Goal: Task Accomplishment & Management: Complete application form

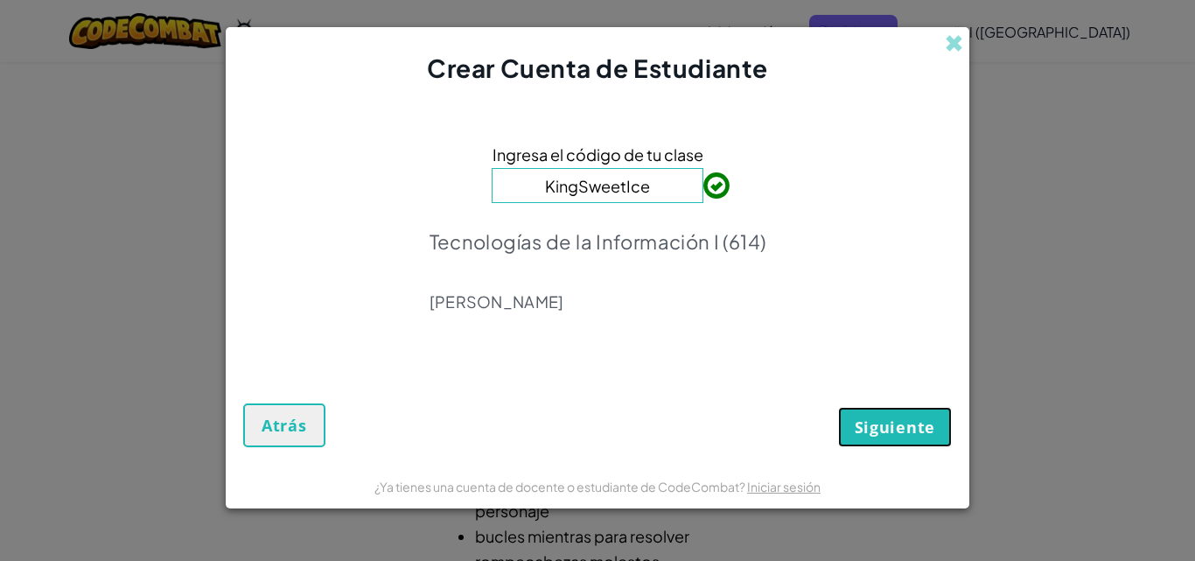
click at [910, 444] on button "Siguiente" at bounding box center [895, 427] width 114 height 40
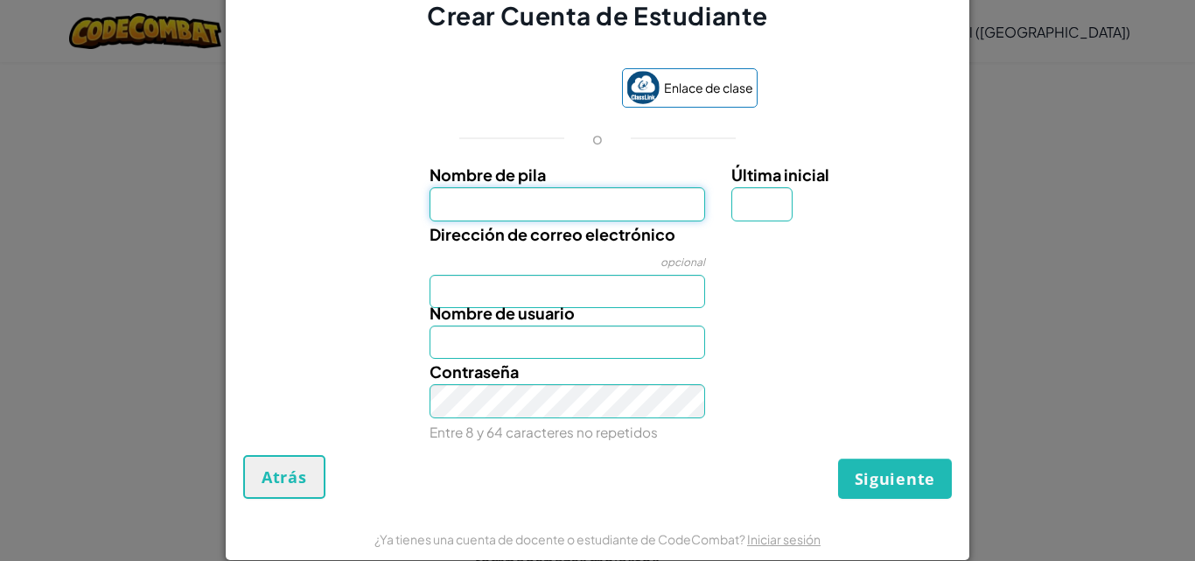
click at [582, 220] on input "Nombre de pila" at bounding box center [568, 203] width 277 height 33
type input "[PERSON_NAME]"
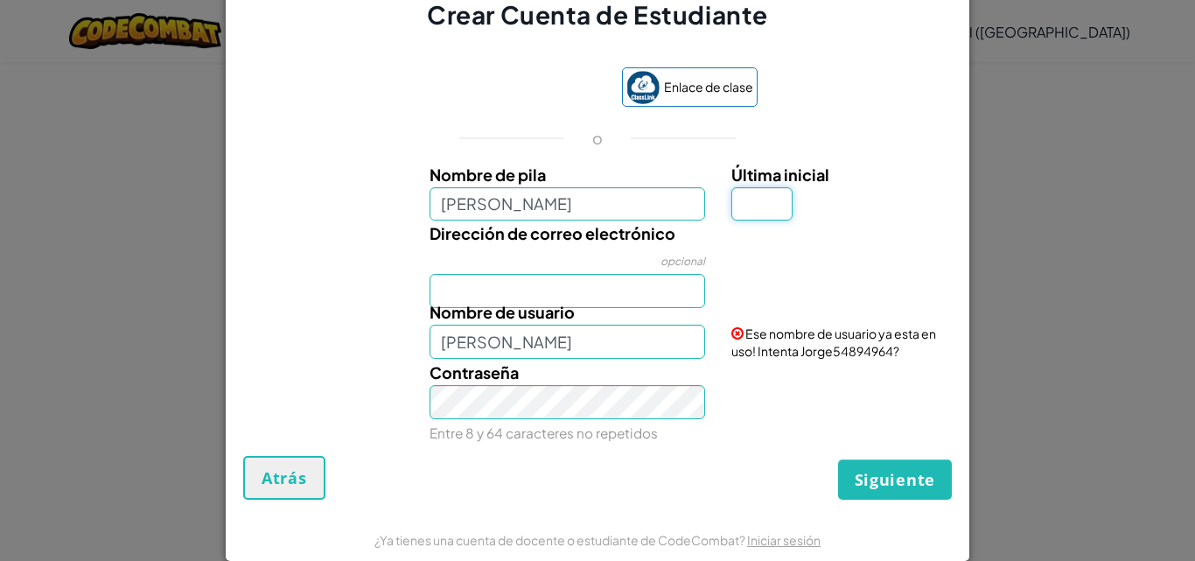
click at [750, 215] on input "Última inicial" at bounding box center [762, 203] width 61 height 33
type input "T"
type input "JorgeT"
click at [567, 295] on input "Dirección de correo electrónico" at bounding box center [568, 290] width 277 height 33
type input "[EMAIL_ADDRESS][DOMAIN_NAME]"
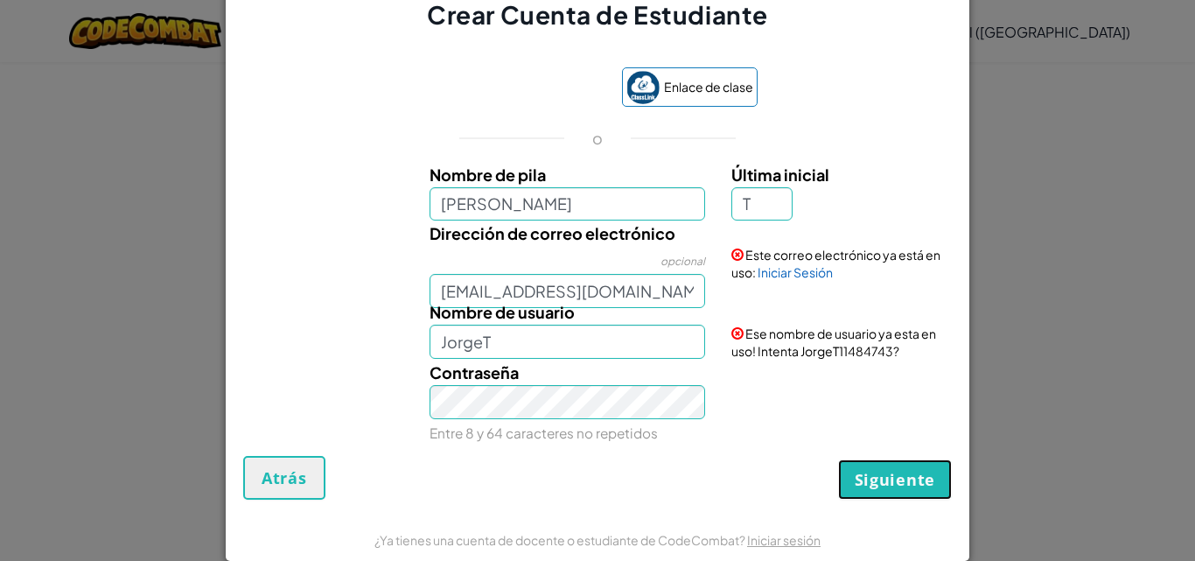
click at [851, 467] on button "Siguiente" at bounding box center [895, 479] width 114 height 40
click at [781, 273] on font "Iniciar Sesión" at bounding box center [795, 272] width 75 height 16
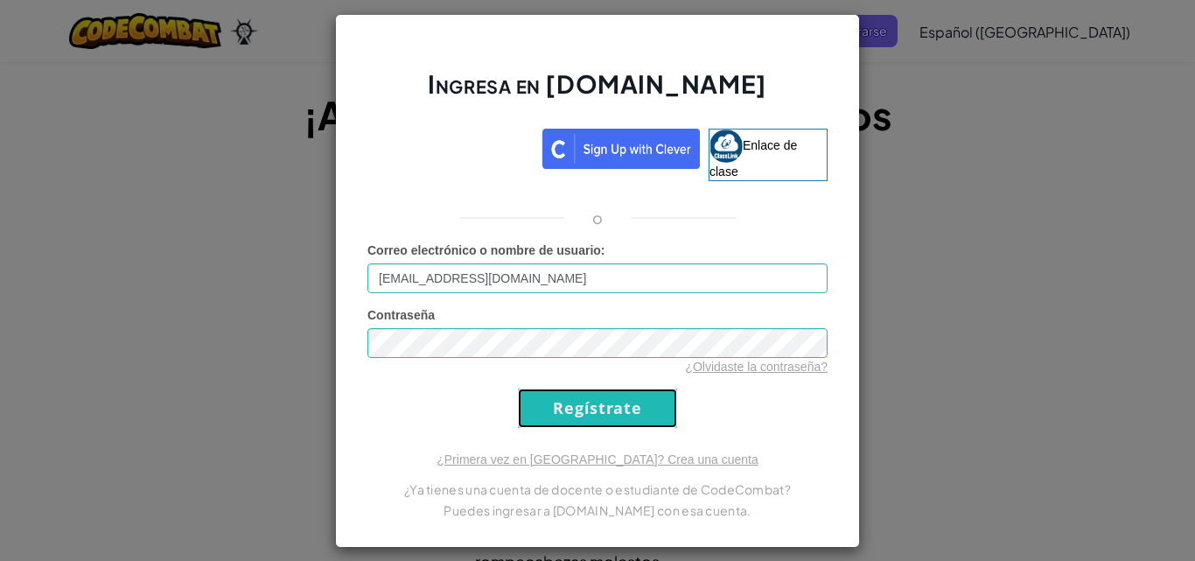
click at [578, 407] on input "Regístrate" at bounding box center [597, 408] width 159 height 39
